Goal: Navigation & Orientation: Find specific page/section

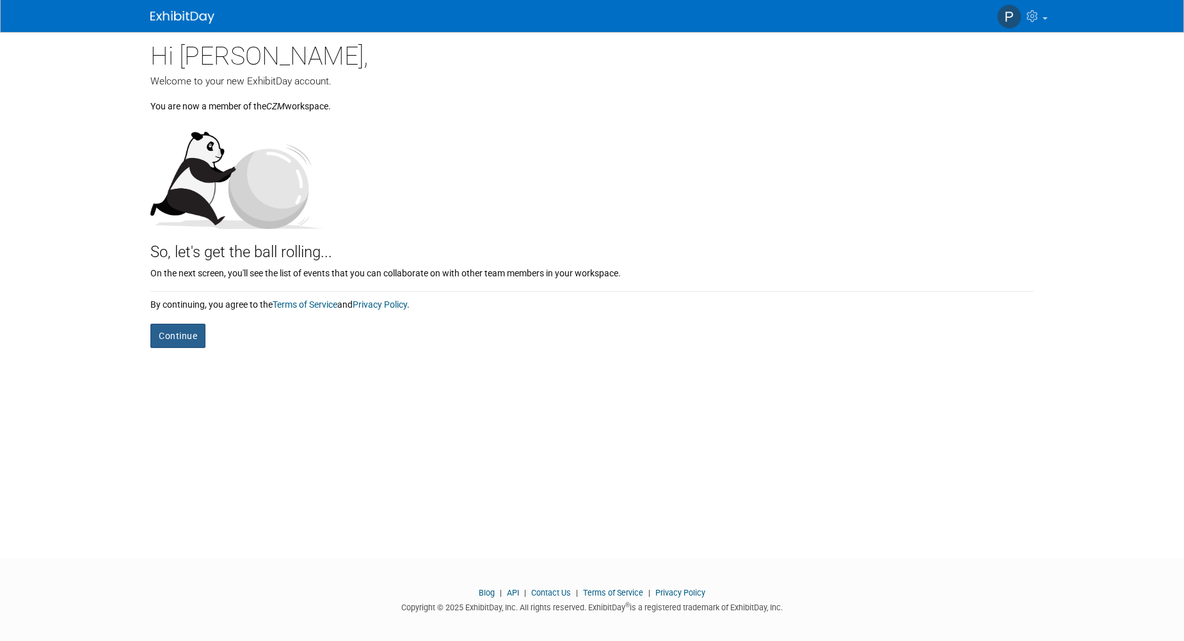
click at [188, 339] on button "Continue" at bounding box center [177, 336] width 55 height 24
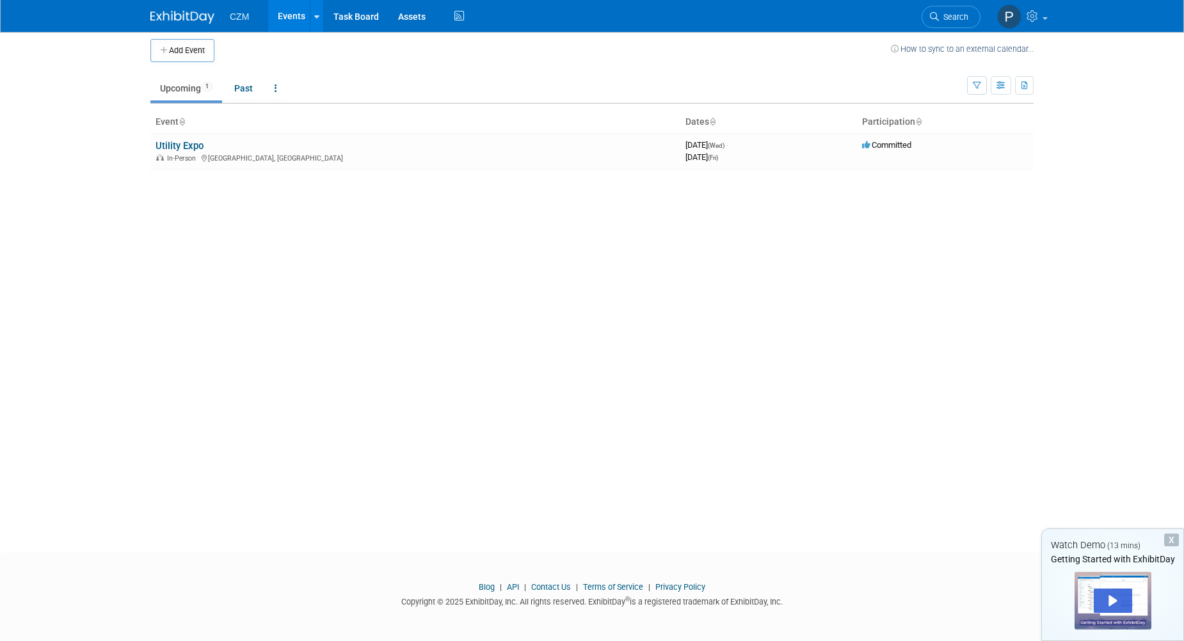
scroll to position [7, 0]
click at [194, 144] on link "Utility Expo" at bounding box center [180, 145] width 48 height 12
